Goal: Find specific page/section: Find specific page/section

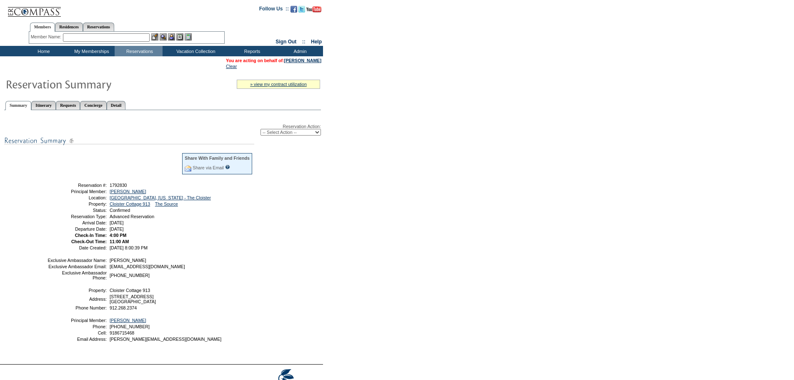
click at [104, 38] on input "text" at bounding box center [106, 37] width 87 height 8
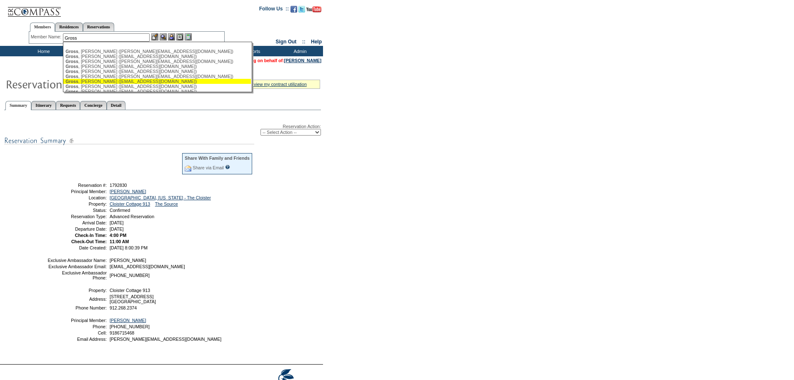
click at [97, 83] on div "Gross , Kathy (simonkjg@aol.com)" at bounding box center [156, 81] width 183 height 5
type input "Gross, Kathy (simonkjg@aol.com)"
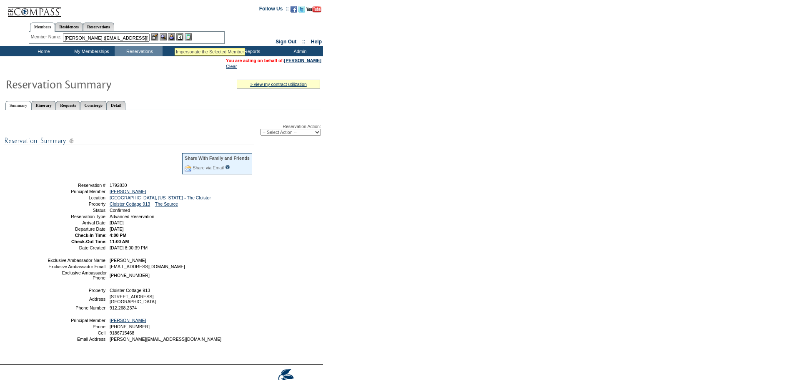
click at [175, 38] on img at bounding box center [171, 36] width 7 height 7
click at [164, 36] on img at bounding box center [163, 36] width 7 height 7
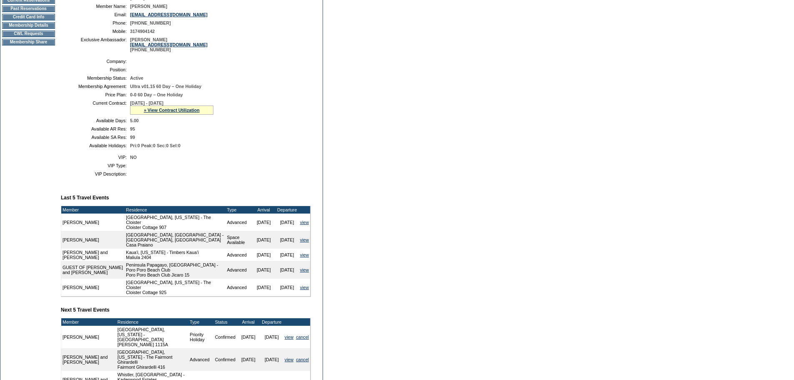
scroll to position [31, 0]
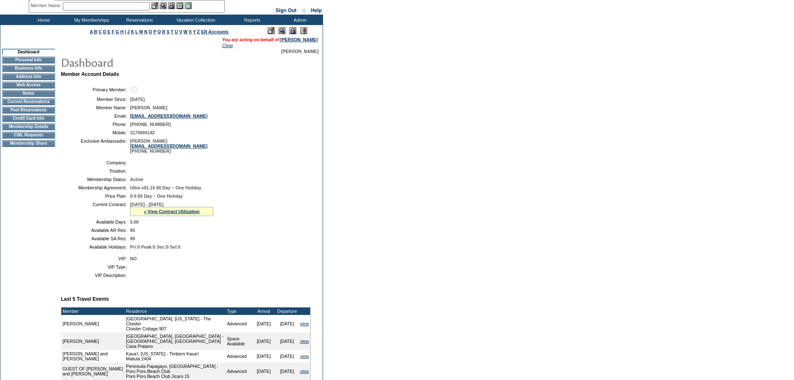
click at [39, 105] on td "Current Reservations" at bounding box center [28, 101] width 53 height 7
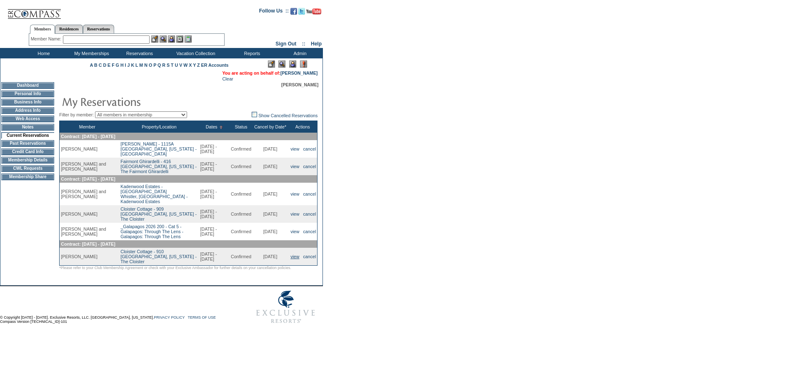
click at [292, 255] on link "view" at bounding box center [294, 256] width 9 height 5
